Goal: Information Seeking & Learning: Find specific page/section

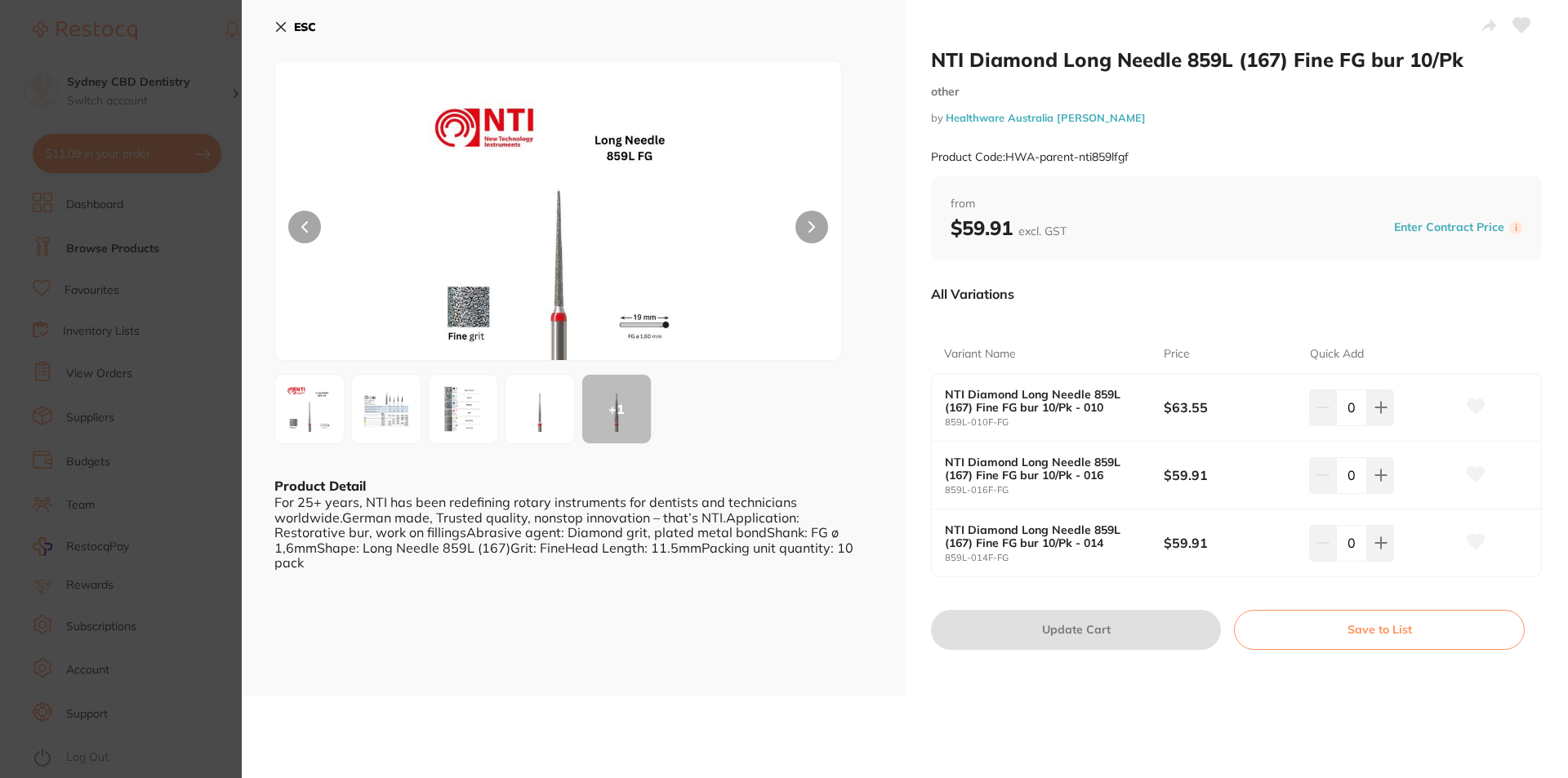
click at [285, 28] on icon at bounding box center [280, 27] width 13 height 13
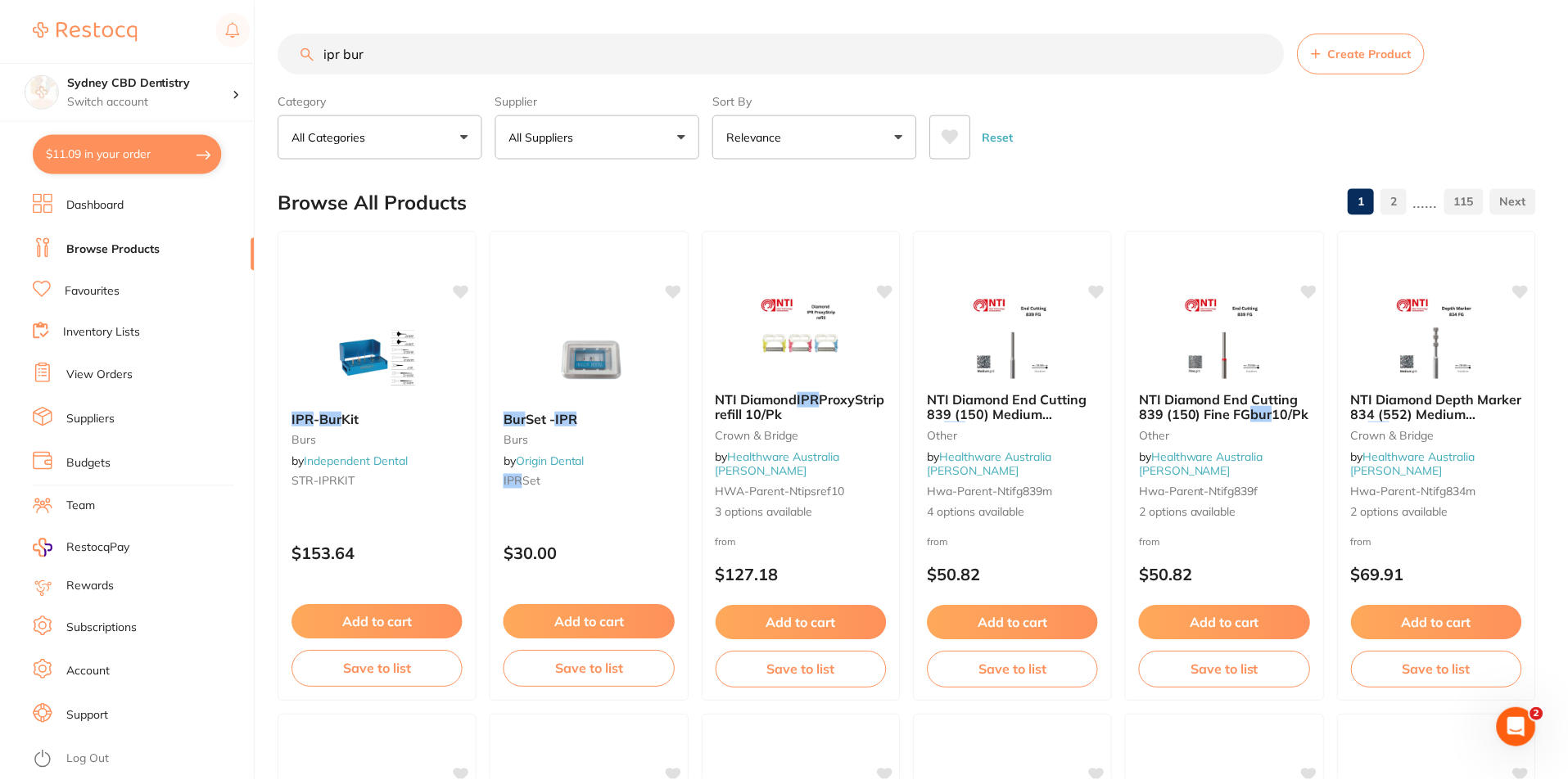
scroll to position [2539, 0]
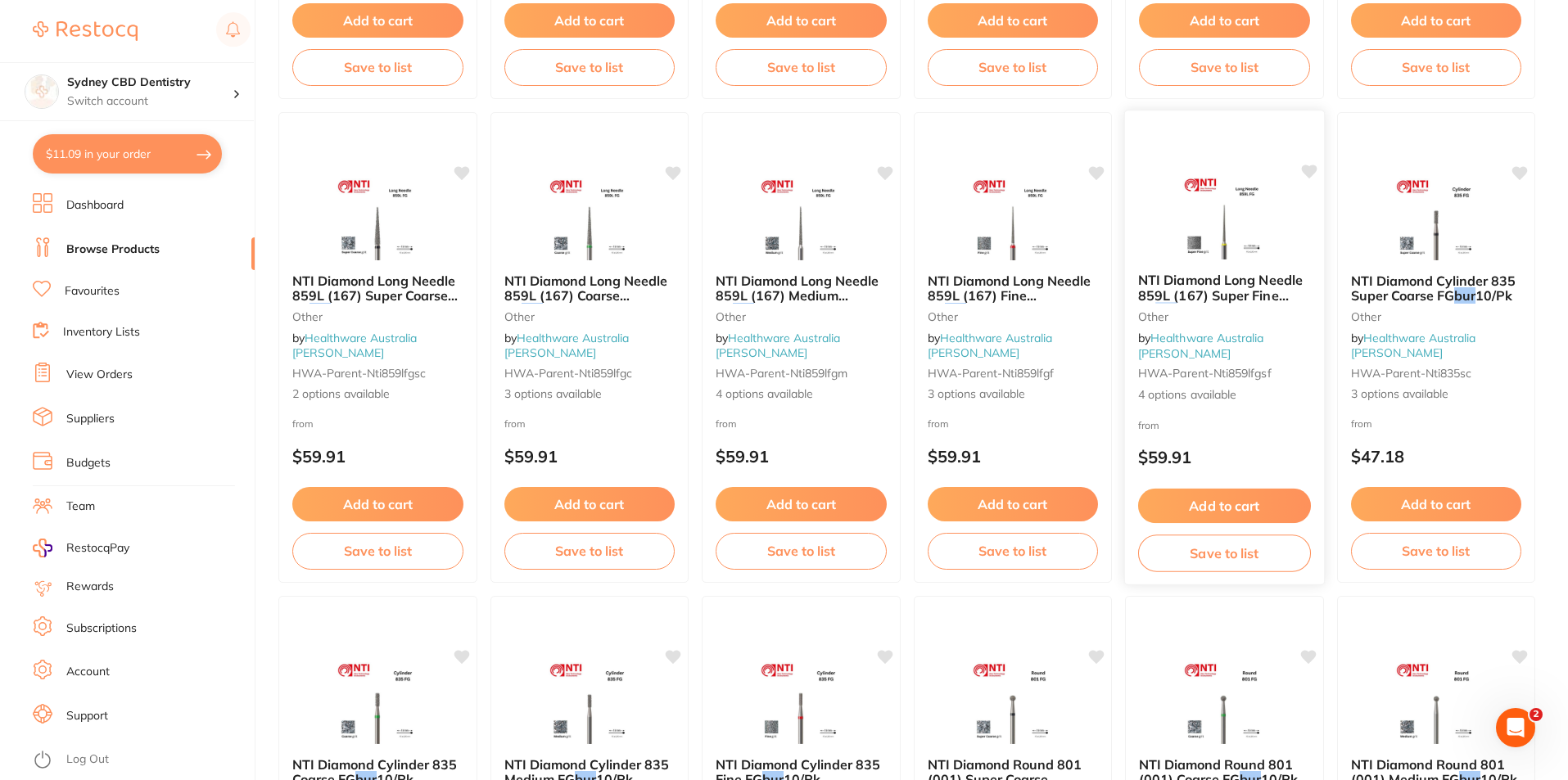
click at [1264, 347] on link "Healthware Australia [PERSON_NAME]" at bounding box center [1201, 346] width 127 height 31
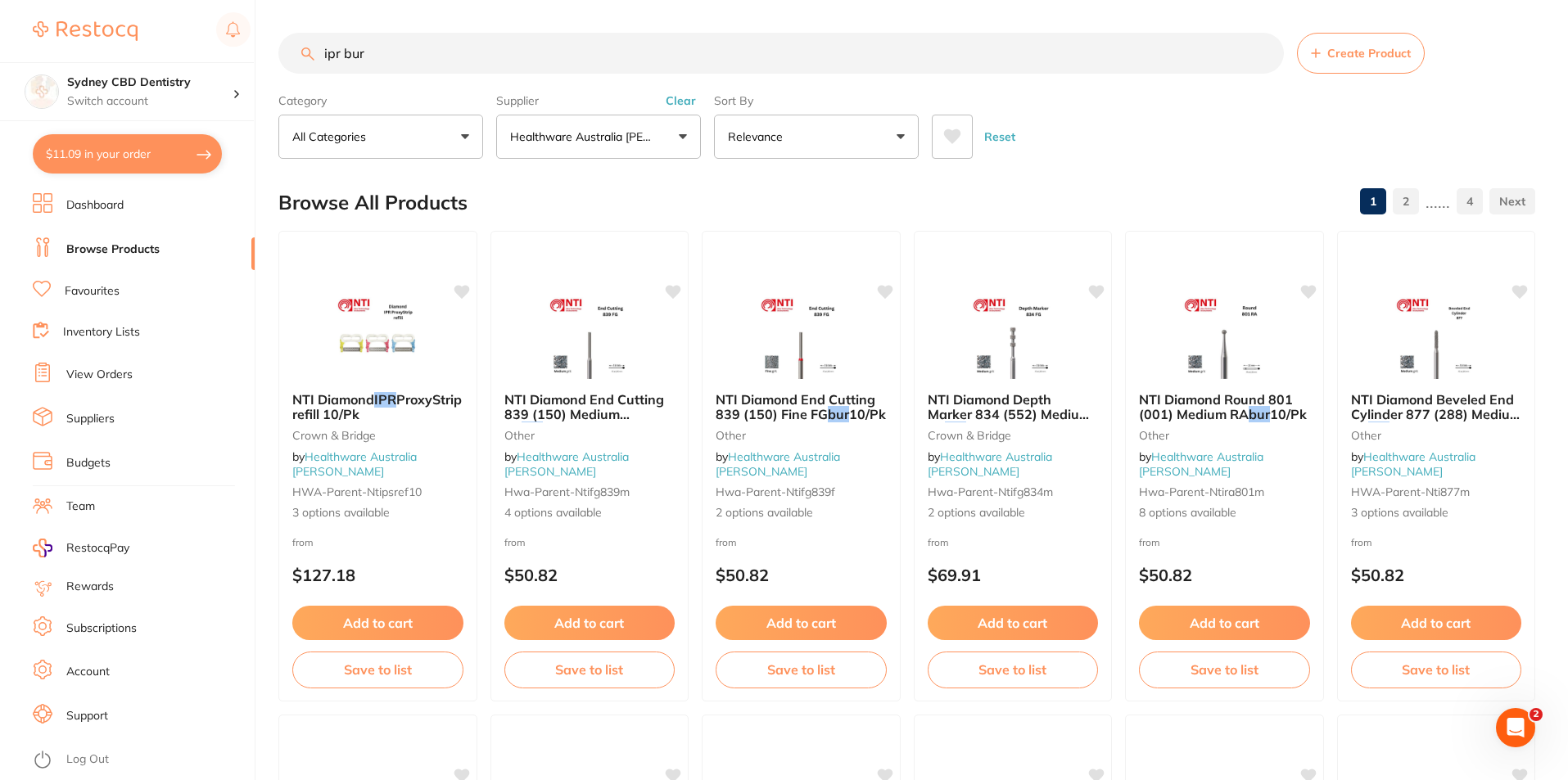
click at [621, 157] on button "Healthware Australia [PERSON_NAME]" at bounding box center [598, 136] width 205 height 44
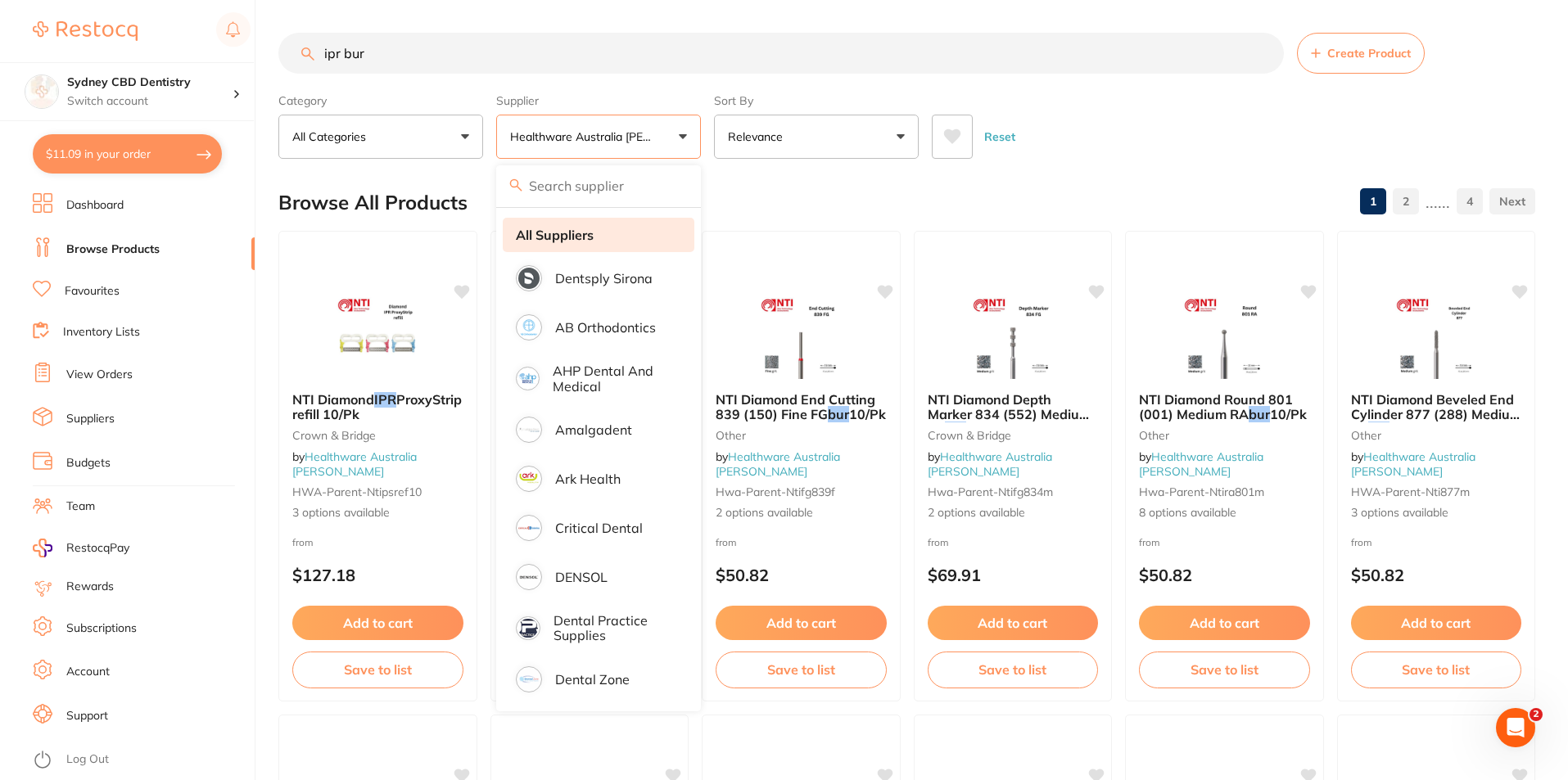
click at [601, 234] on li "All Suppliers" at bounding box center [599, 234] width 192 height 35
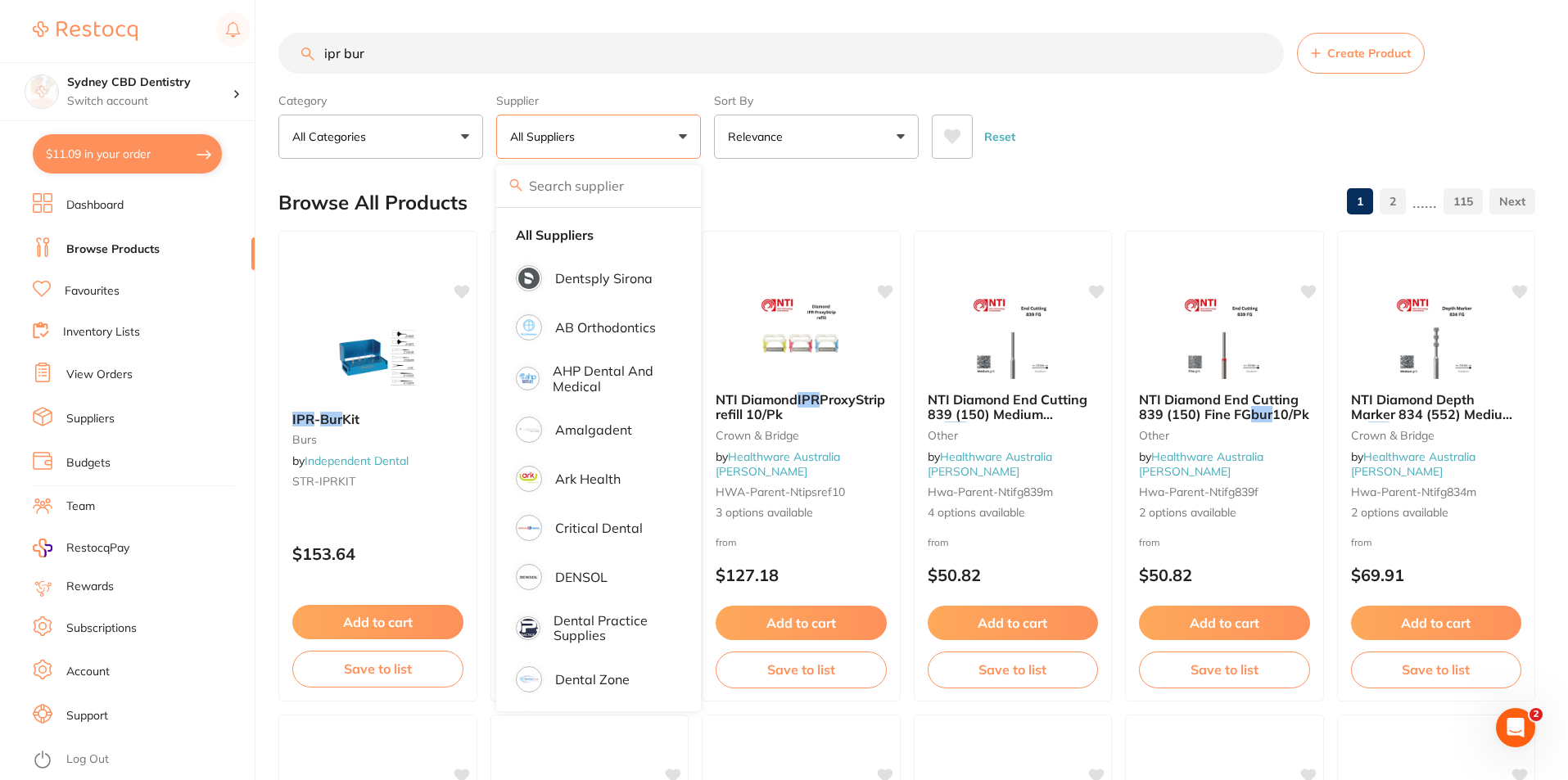
click at [415, 51] on input "ipr bur" at bounding box center [781, 52] width 1005 height 41
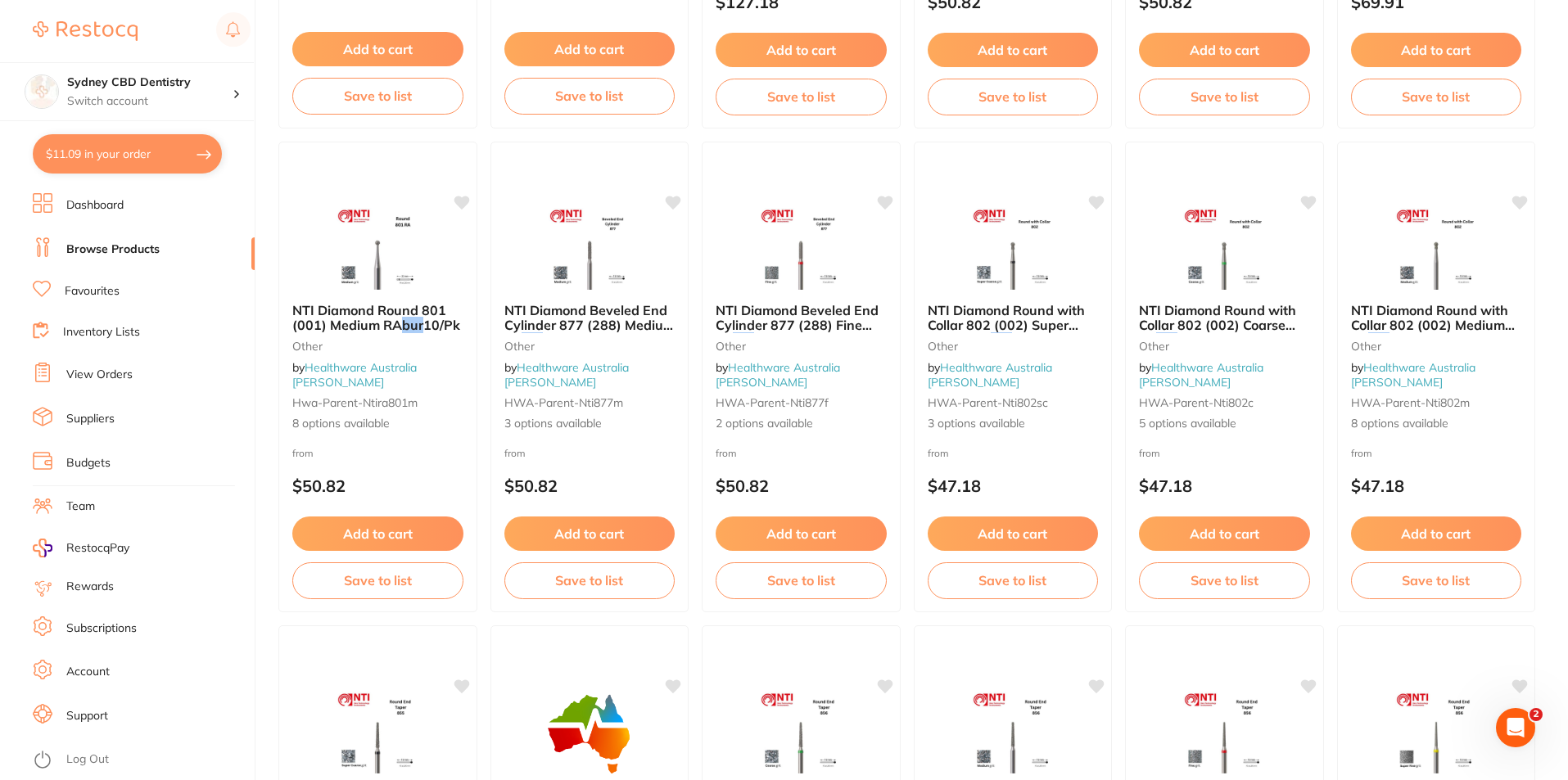
scroll to position [901, 0]
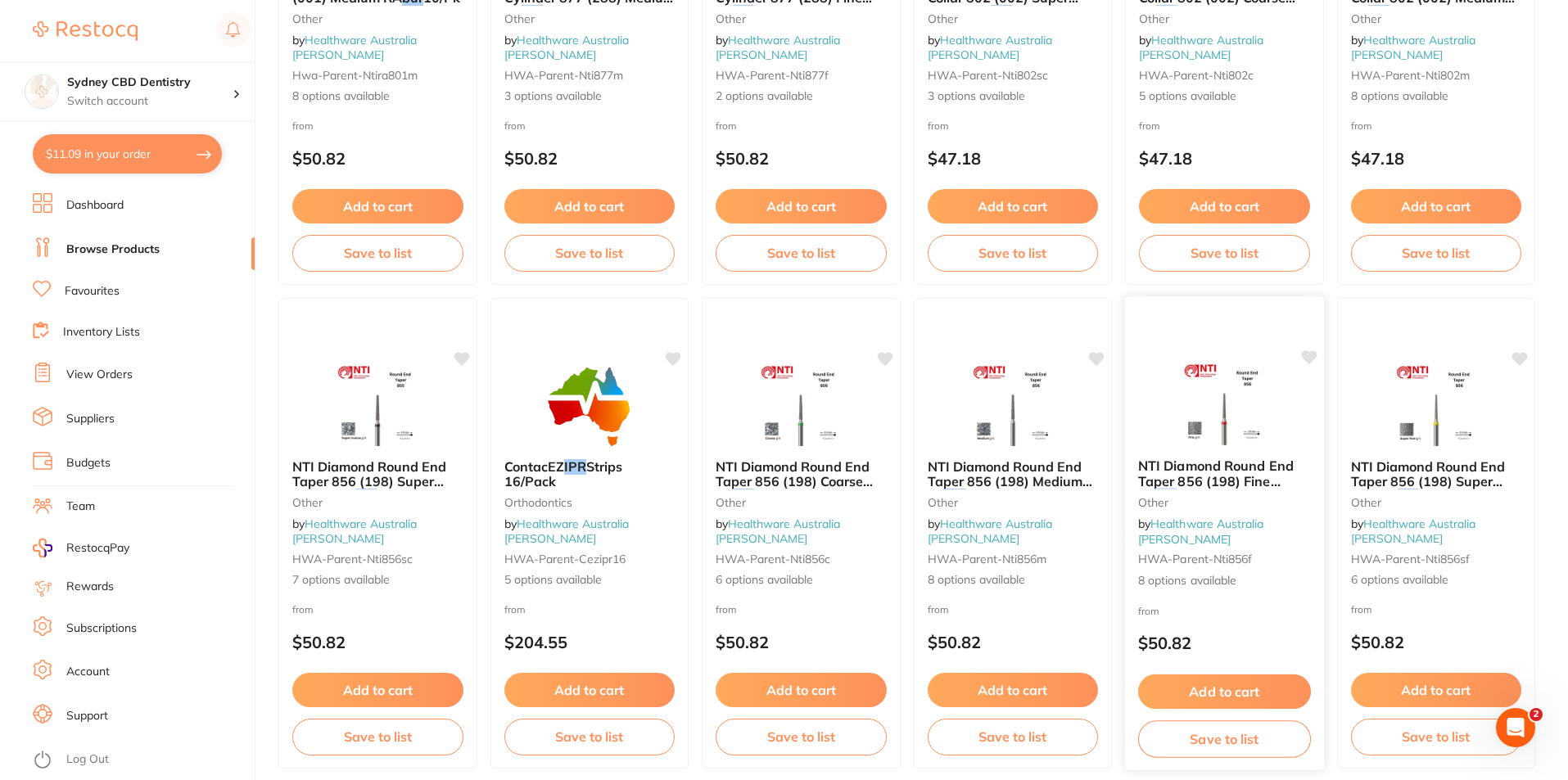
click at [1225, 412] on img at bounding box center [1225, 404] width 108 height 83
click at [1224, 489] on span "NTI Diamond Round End Taper 856 (198) Fine FG" at bounding box center [1215, 480] width 155 height 46
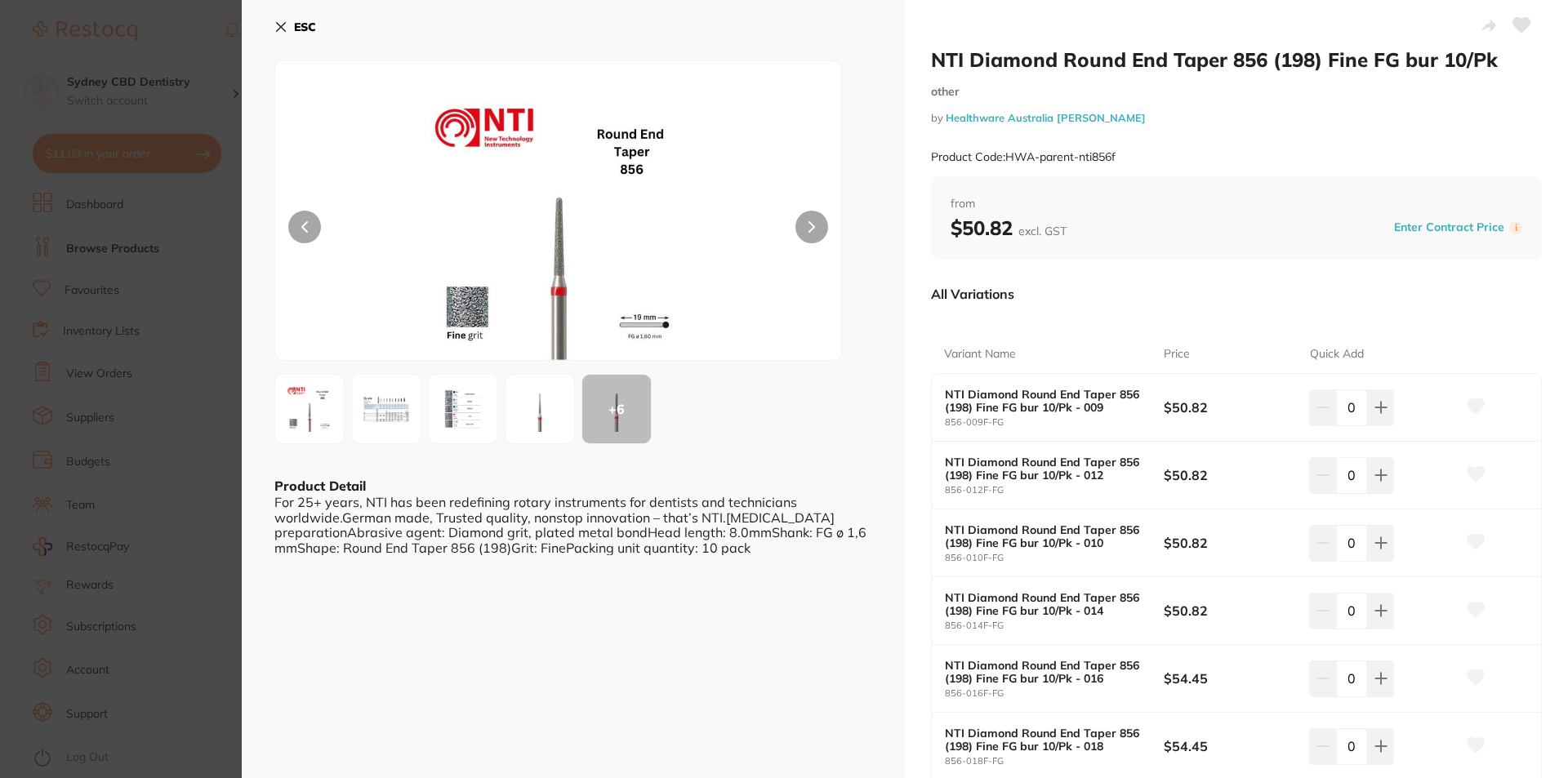
click at [807, 227] on button at bounding box center [812, 227] width 33 height 33
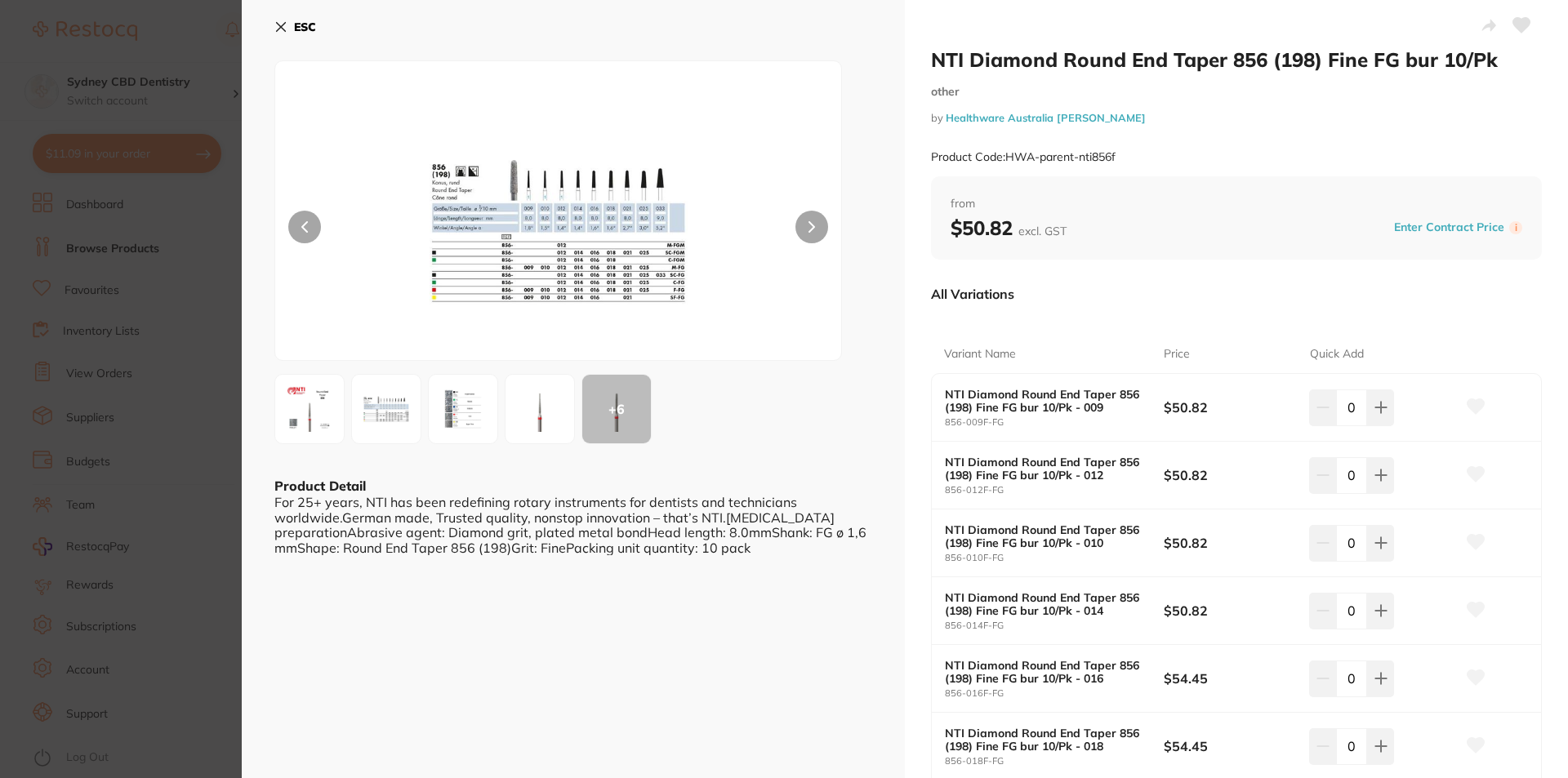
click at [476, 233] on img at bounding box center [558, 232] width 340 height 258
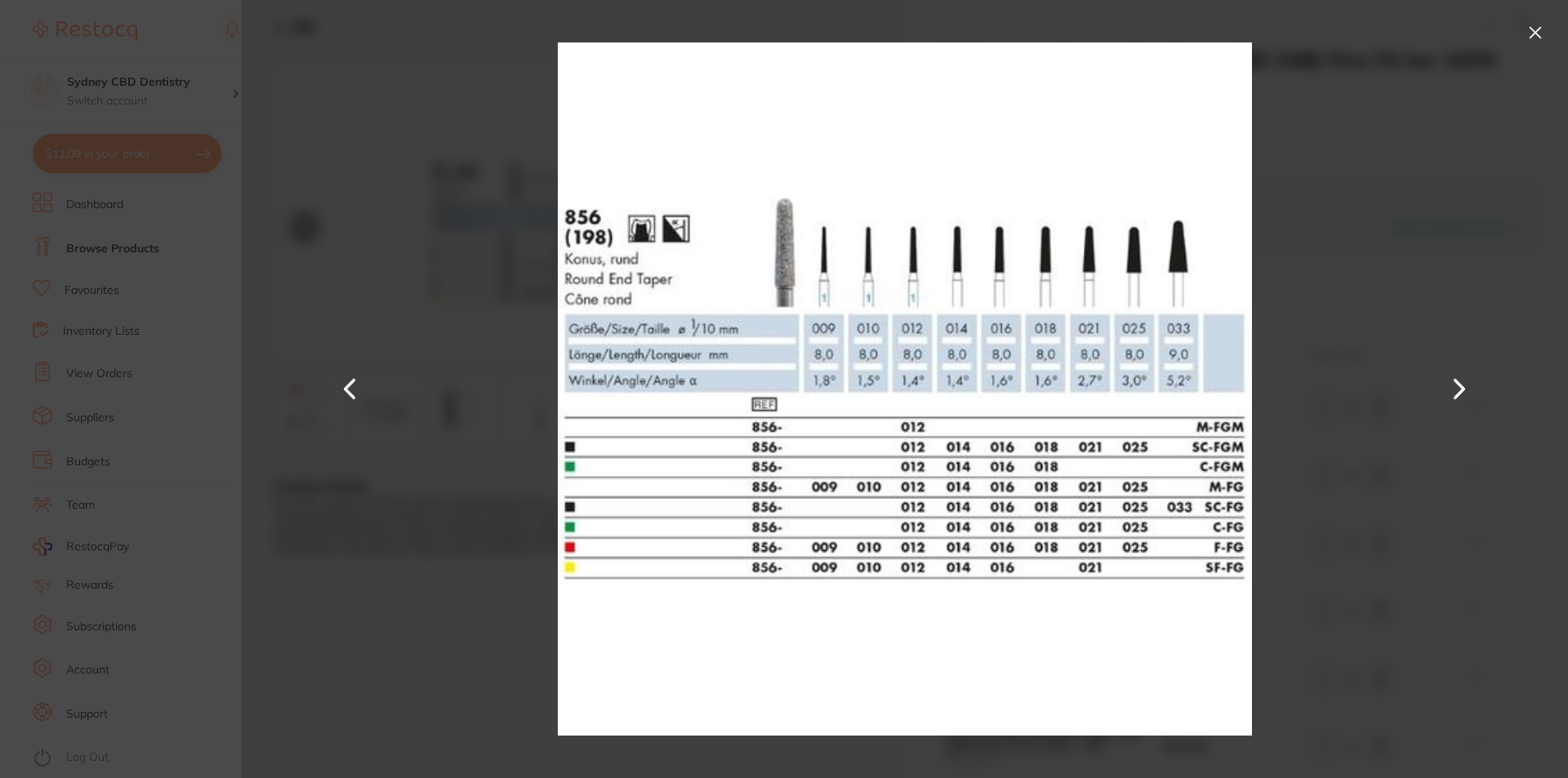
click at [1397, 227] on div at bounding box center [904, 389] width 1326 height 778
click at [1534, 35] on button at bounding box center [1535, 33] width 27 height 27
